Goal: Information Seeking & Learning: Check status

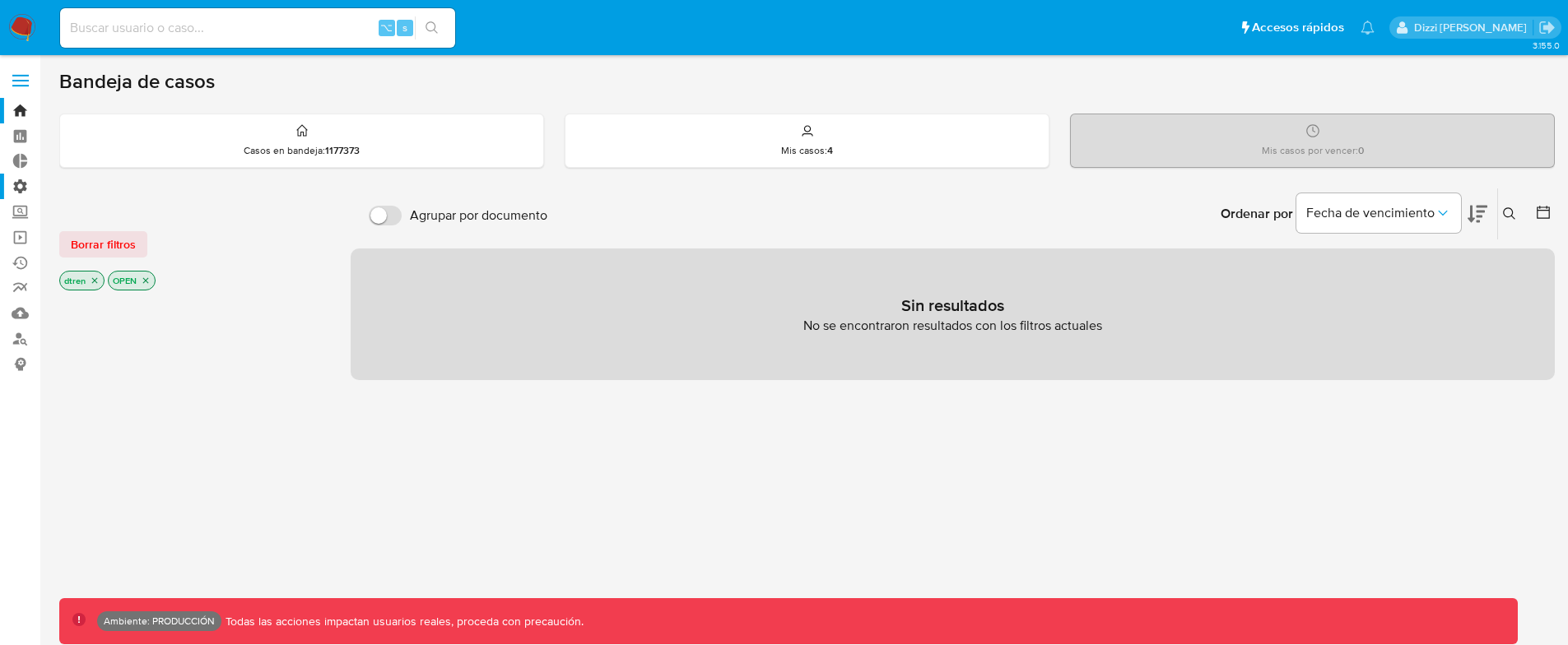
click at [18, 183] on label "Administración" at bounding box center [98, 186] width 196 height 25
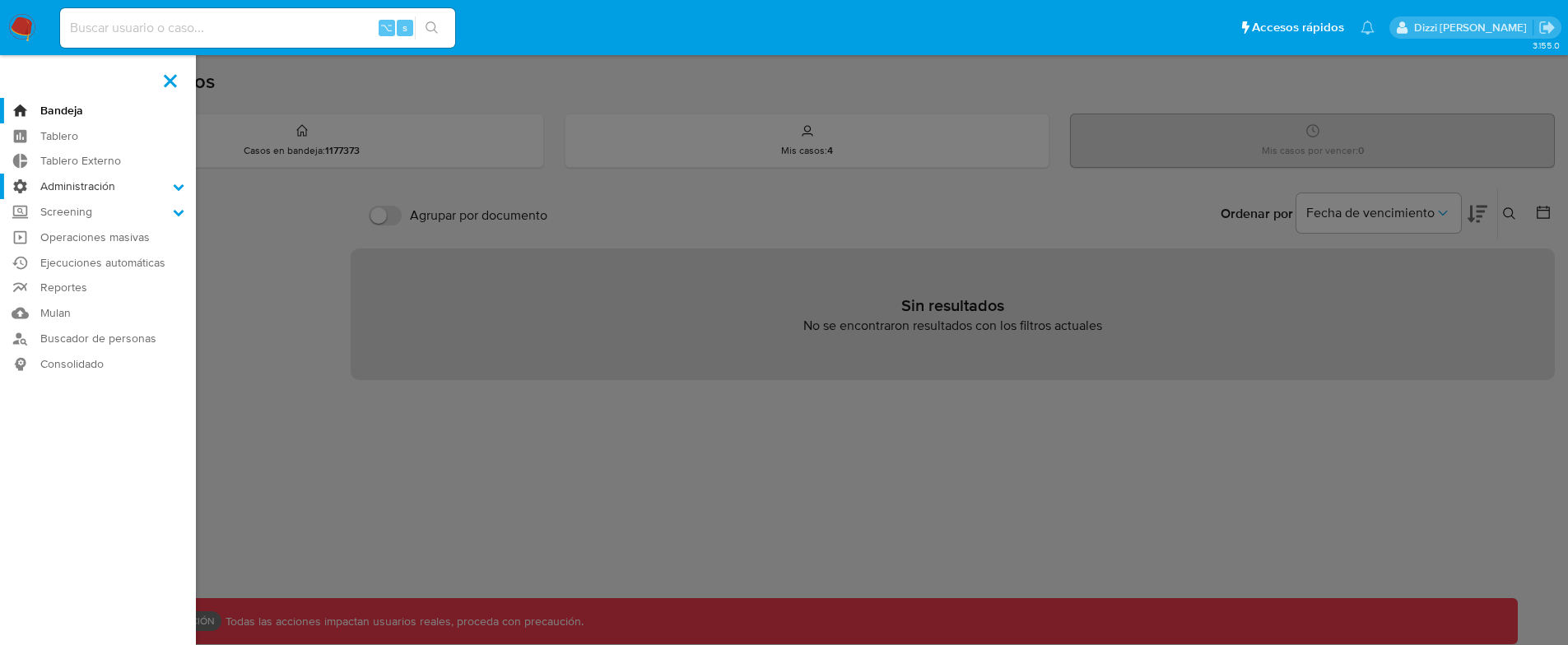
click at [0, 0] on input "Administración" at bounding box center [0, 0] width 0 height 0
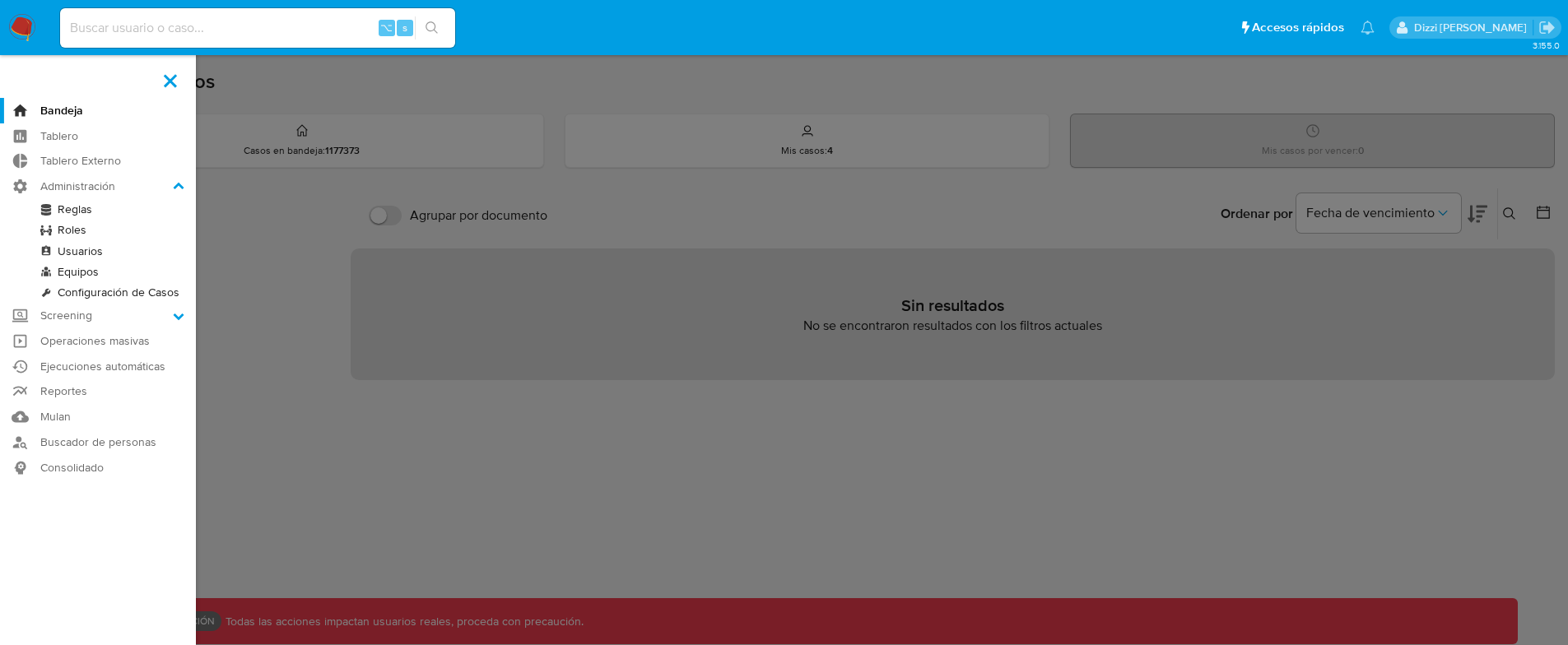
click at [89, 207] on link "Reglas" at bounding box center [98, 209] width 196 height 20
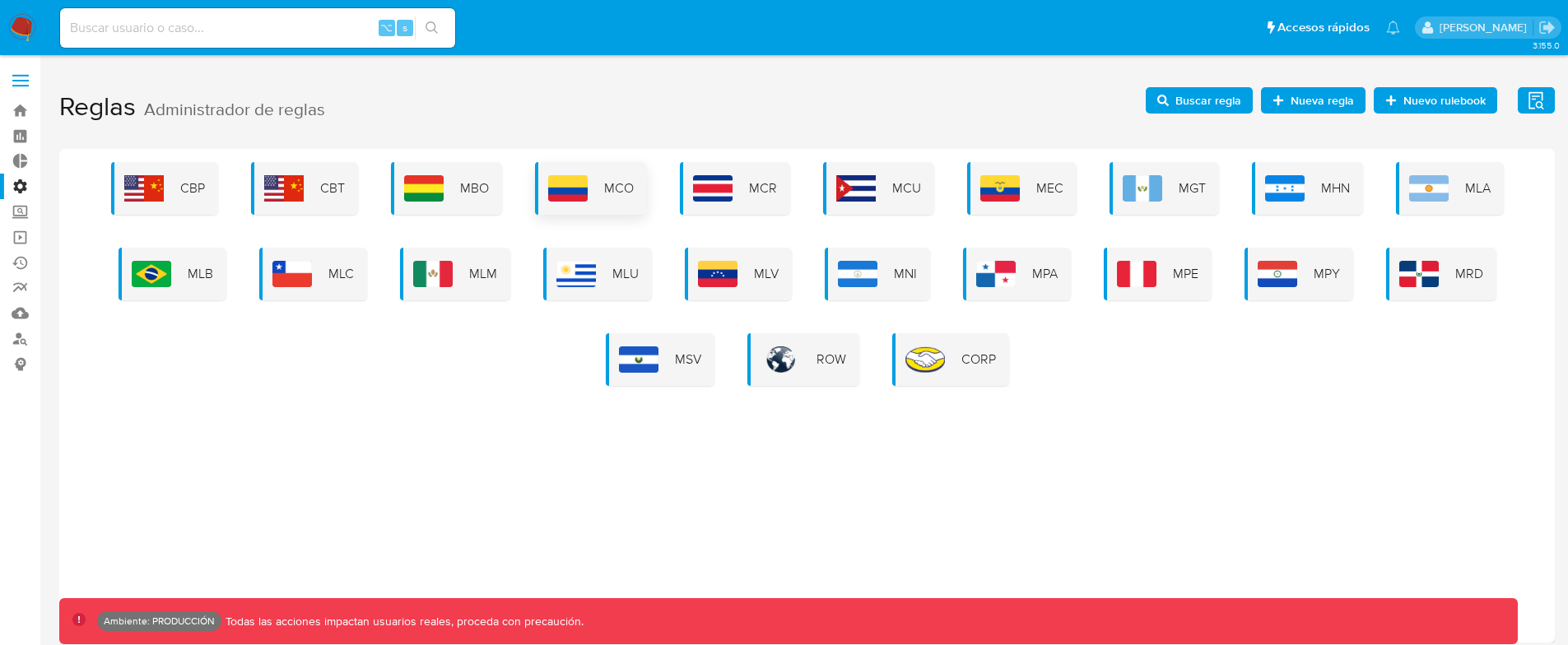
click at [592, 187] on div "MCO" at bounding box center [591, 189] width 112 height 53
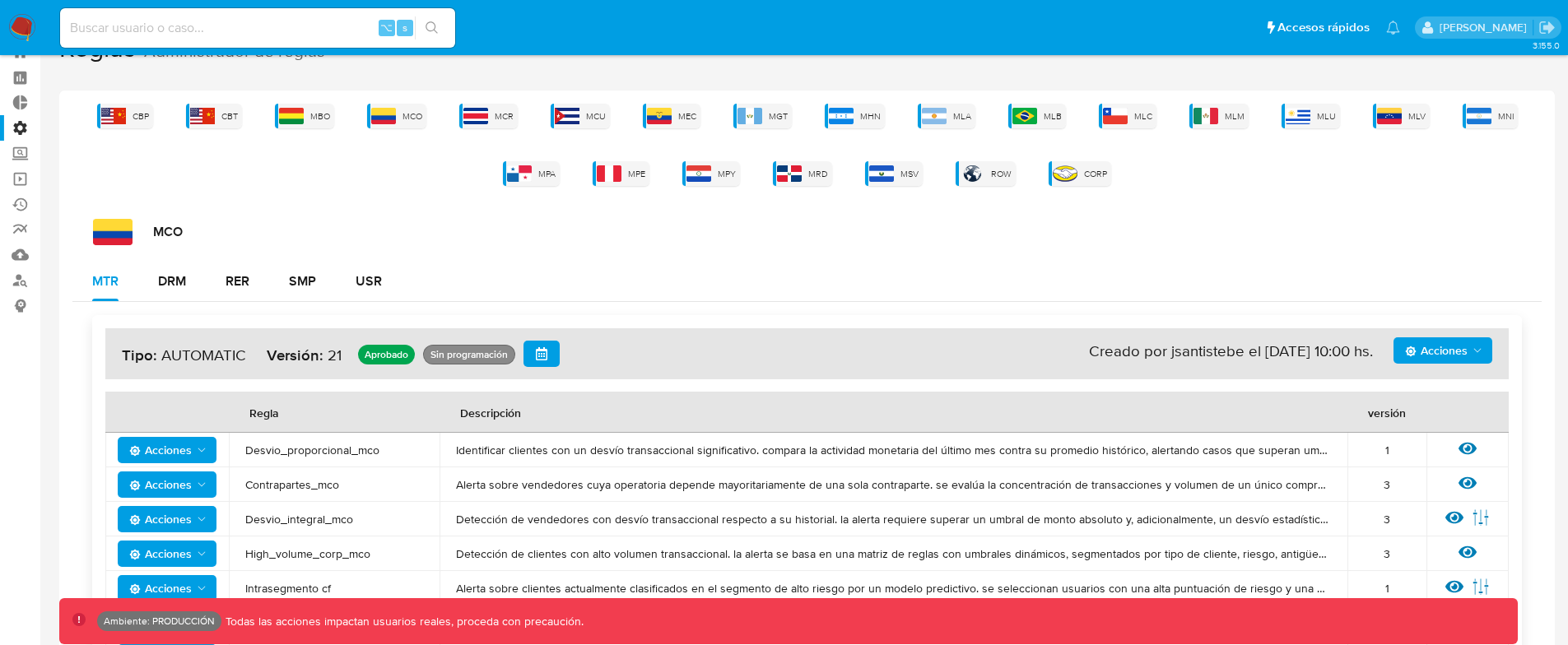
scroll to position [276, 0]
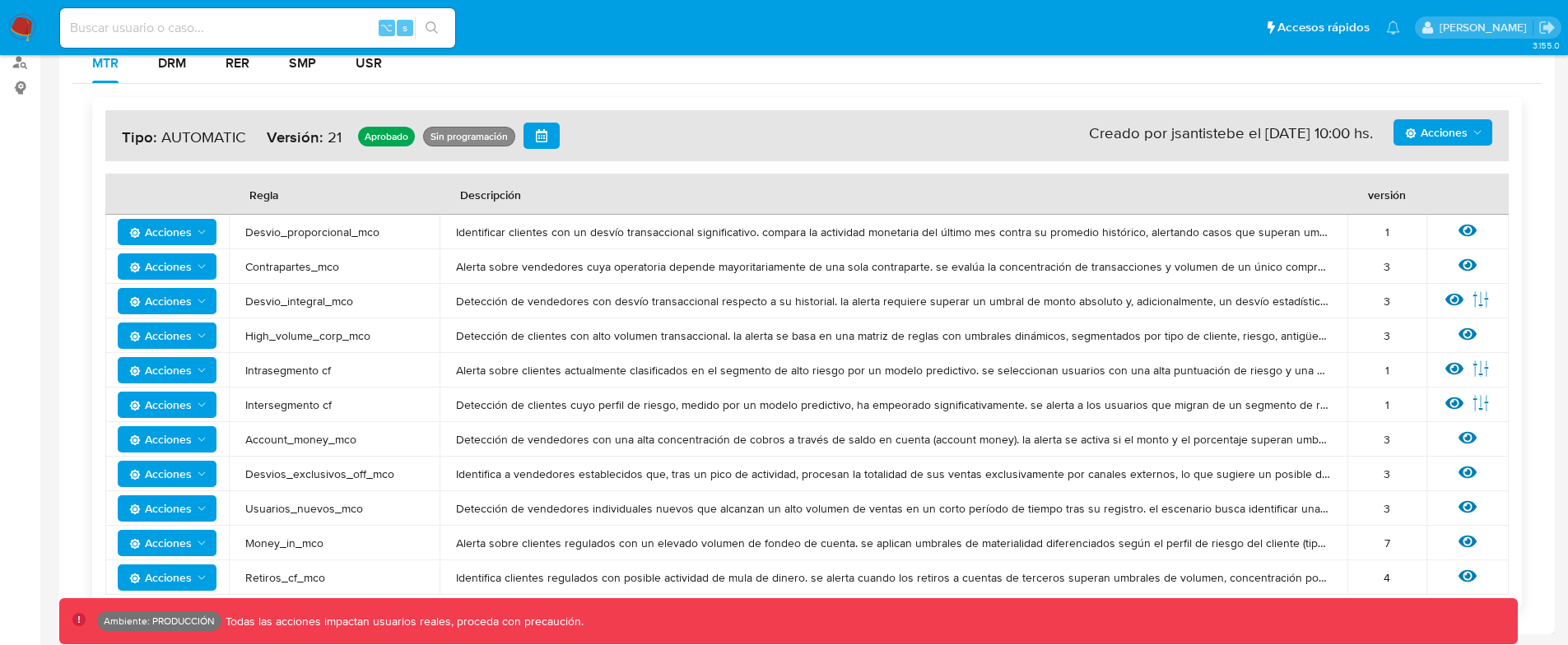
click at [1419, 139] on span "Acciones" at bounding box center [1436, 132] width 63 height 26
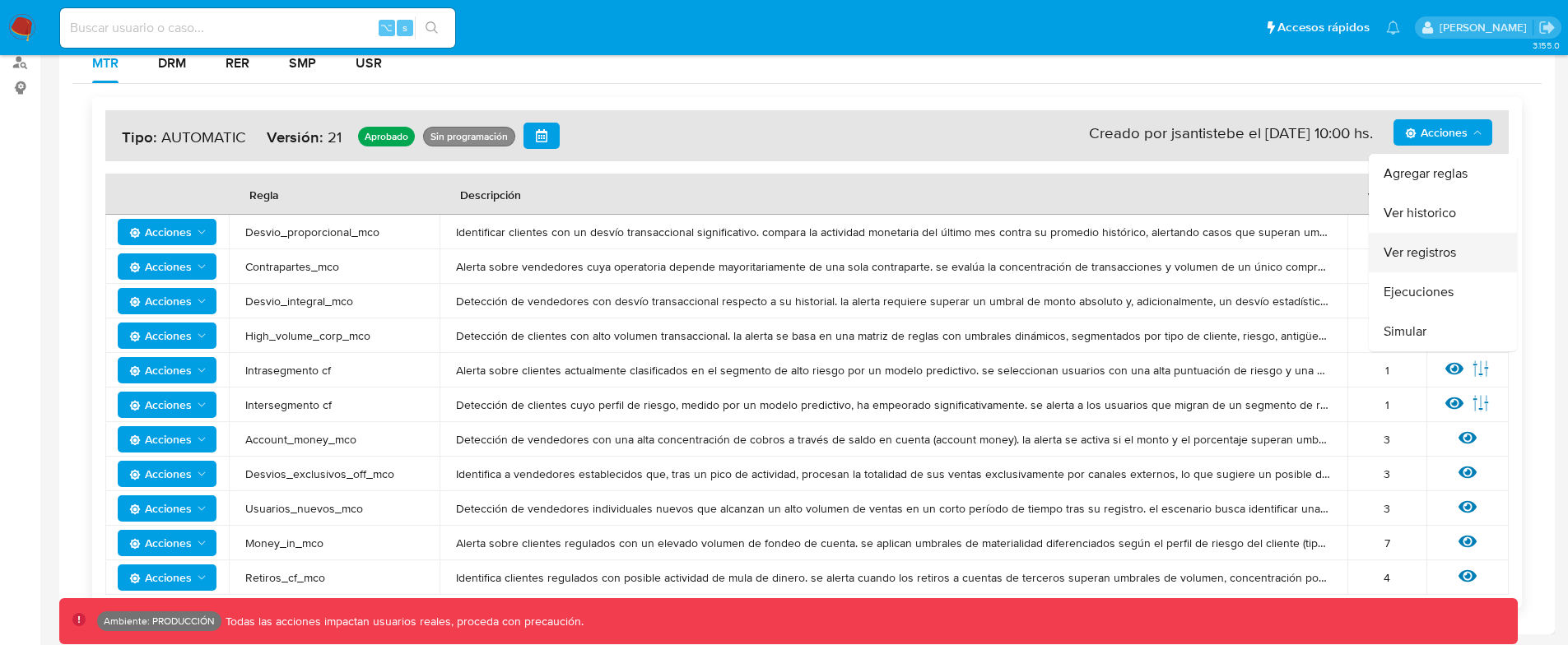
click at [1433, 250] on button "Ver registros" at bounding box center [1443, 252] width 148 height 39
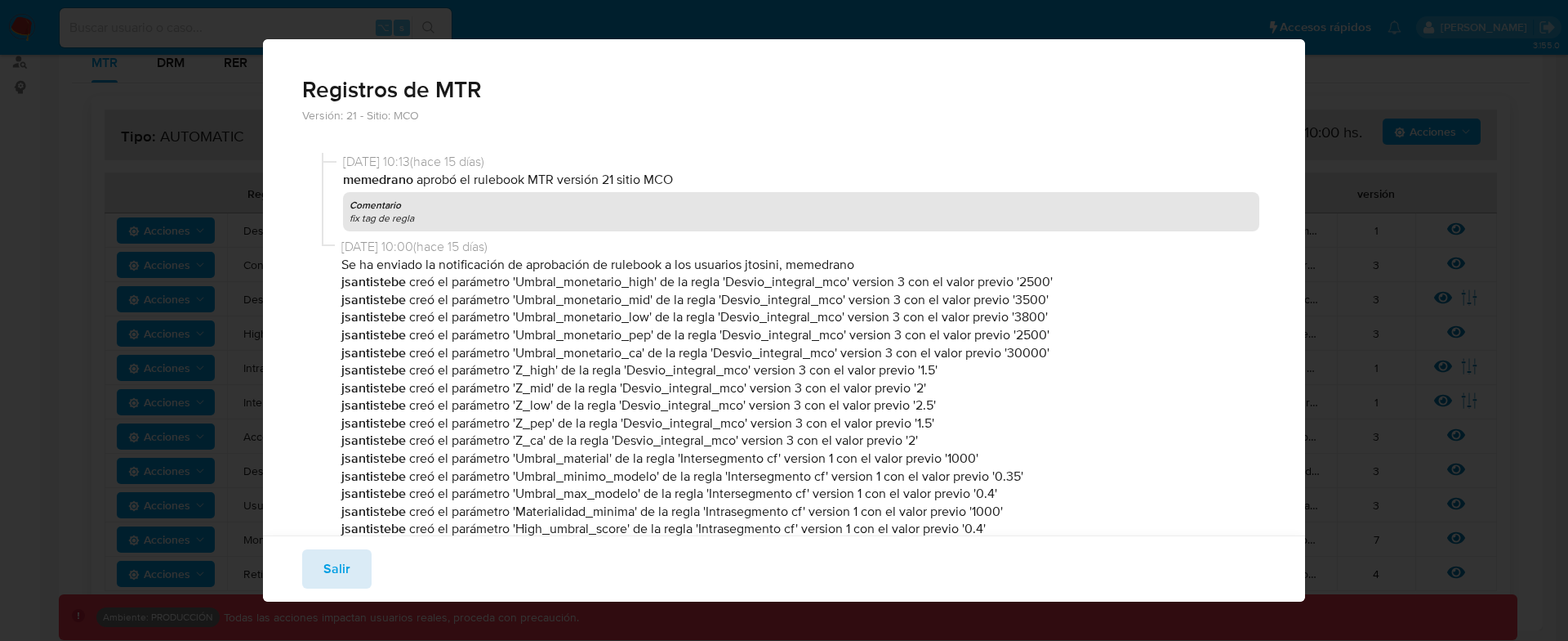
click at [318, 564] on button "Salir" at bounding box center [337, 568] width 69 height 39
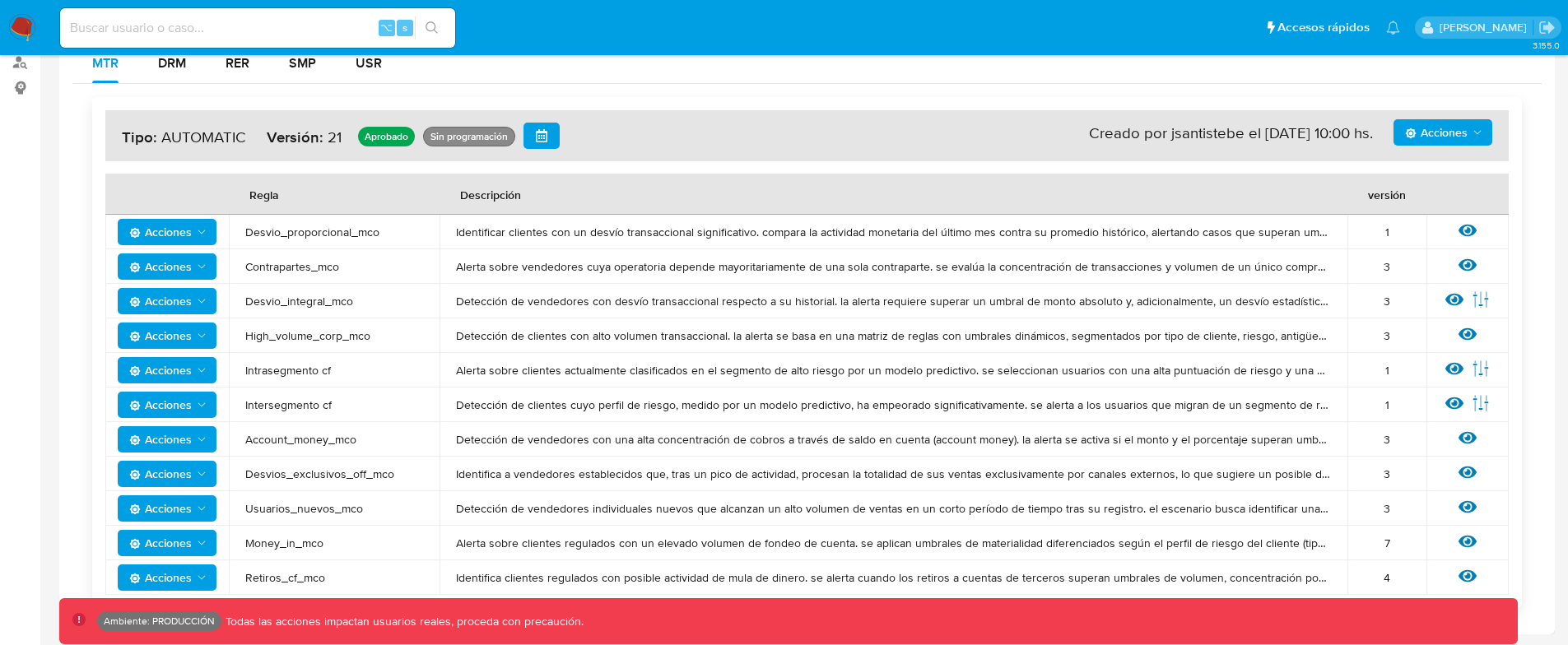
click at [807, 354] on td "Alerta sobre clientes actualmente clasificados en el segmento de alto riesgo po…" at bounding box center [894, 370] width 908 height 35
